Goal: Check status: Check status

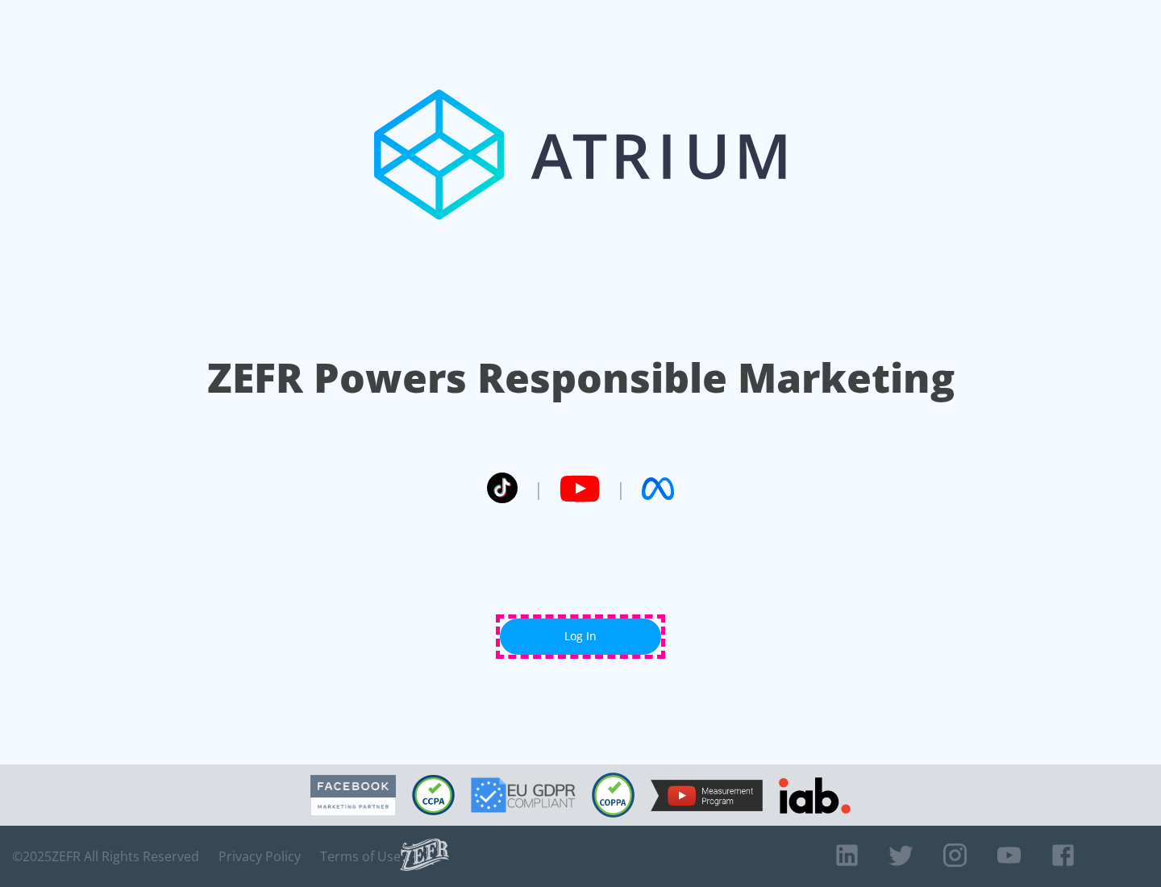
click at [580, 636] on link "Log In" at bounding box center [580, 636] width 161 height 36
